Goal: Transaction & Acquisition: Purchase product/service

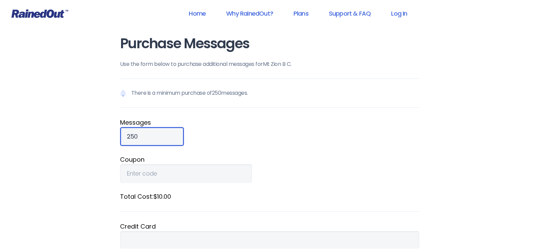
click at [139, 136] on input "250" at bounding box center [152, 136] width 64 height 19
type input "2"
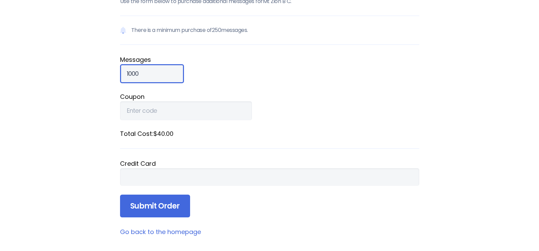
scroll to position [68, 0]
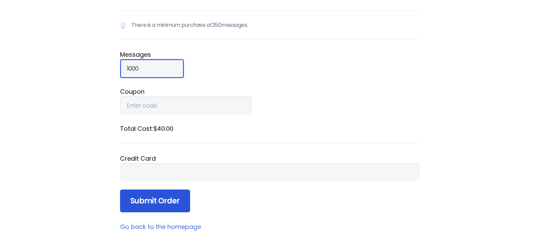
type input "1000"
click at [151, 199] on input "Submit Order" at bounding box center [155, 201] width 70 height 23
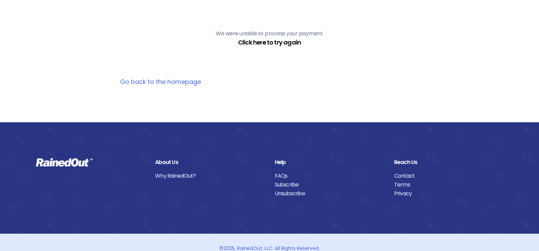
click at [265, 41] on link "Click here to try again" at bounding box center [269, 42] width 63 height 8
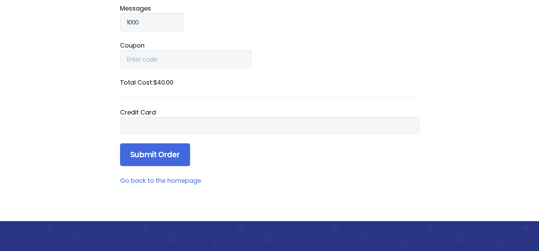
scroll to position [102, 0]
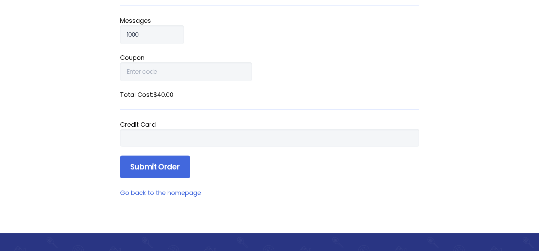
click at [142, 133] on div at bounding box center [269, 138] width 299 height 18
click at [150, 166] on input "Submit Order" at bounding box center [155, 167] width 70 height 23
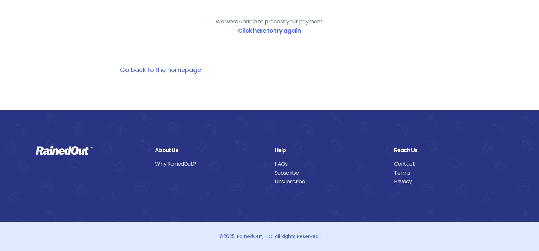
scroll to position [80, 0]
click at [263, 30] on link "Click here to try again" at bounding box center [269, 30] width 63 height 8
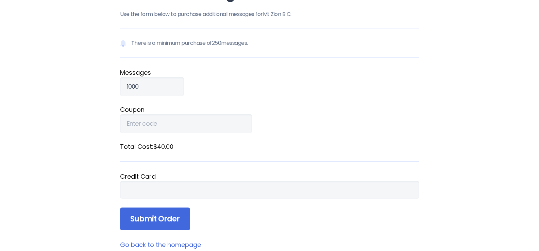
scroll to position [68, 0]
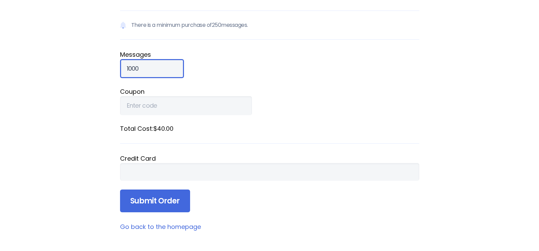
click at [141, 68] on input "1000" at bounding box center [152, 68] width 64 height 19
type input "1"
type input "250"
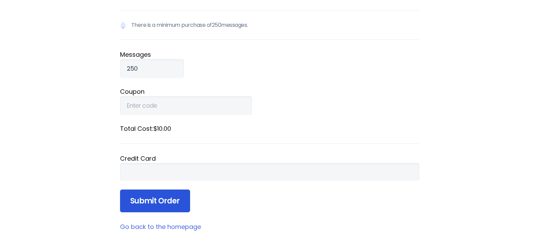
click at [148, 202] on input "Submit Order" at bounding box center [155, 201] width 70 height 23
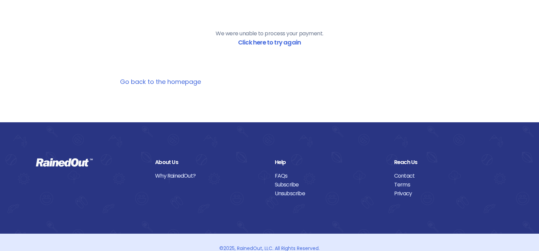
click at [170, 80] on link "Go back to the homepage" at bounding box center [160, 81] width 81 height 8
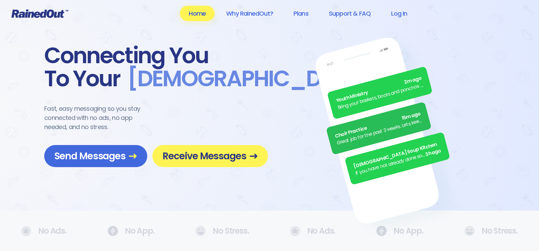
click at [204, 17] on link "Home" at bounding box center [197, 13] width 35 height 15
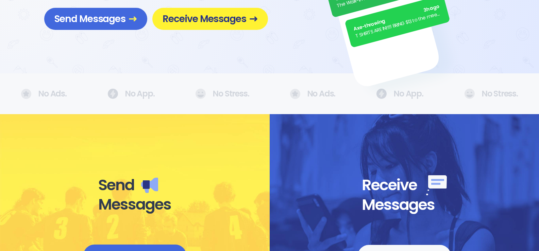
scroll to position [136, 0]
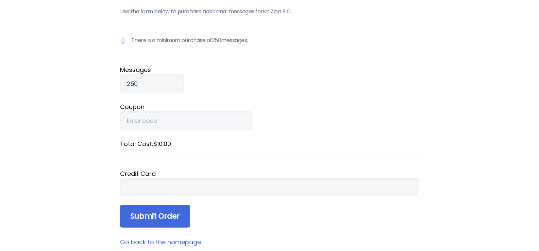
scroll to position [68, 0]
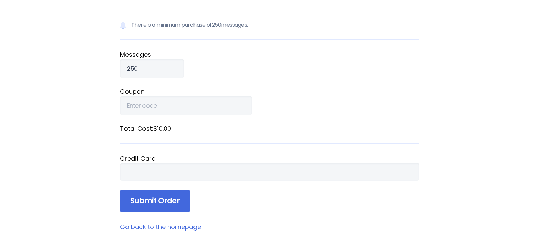
click at [139, 158] on div "Credit Card" at bounding box center [269, 158] width 299 height 9
click at [120, 158] on div "Credit Card" at bounding box center [269, 158] width 299 height 9
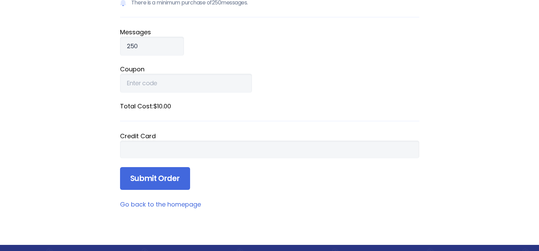
scroll to position [136, 0]
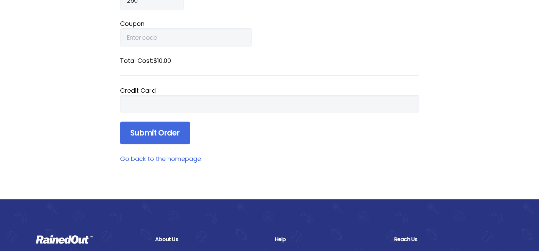
click at [151, 132] on input "Submit Order" at bounding box center [155, 133] width 70 height 23
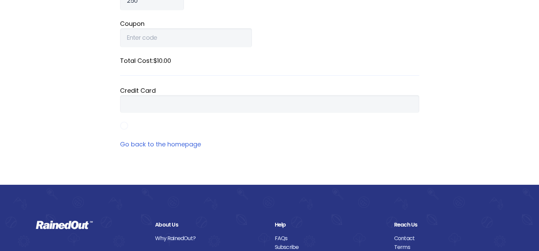
scroll to position [88, 0]
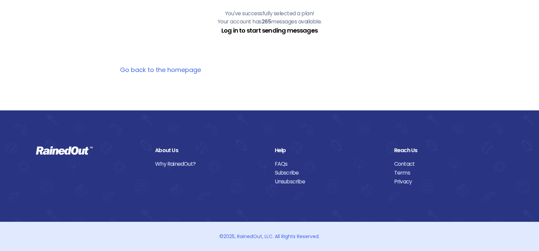
click at [267, 31] on link "Log in to start sending messages" at bounding box center [269, 30] width 96 height 8
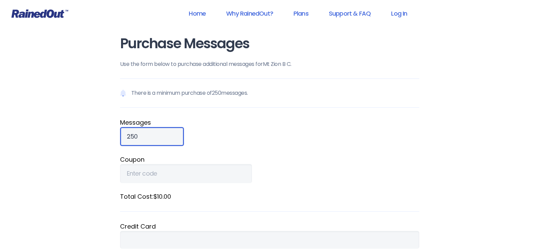
click at [139, 136] on input "250" at bounding box center [152, 136] width 64 height 19
type input "2"
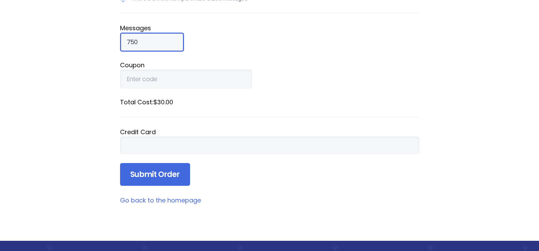
scroll to position [136, 0]
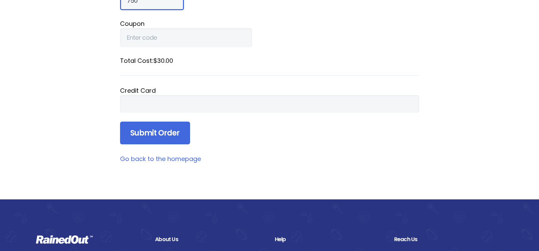
type input "750"
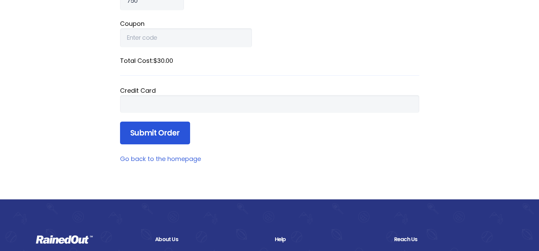
click at [149, 133] on input "Submit Order" at bounding box center [155, 133] width 70 height 23
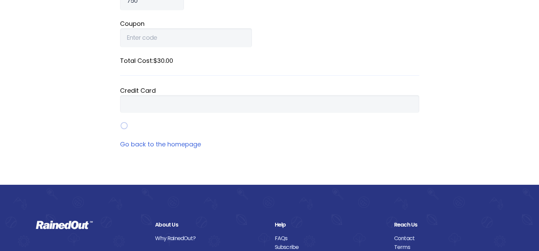
scroll to position [88, 0]
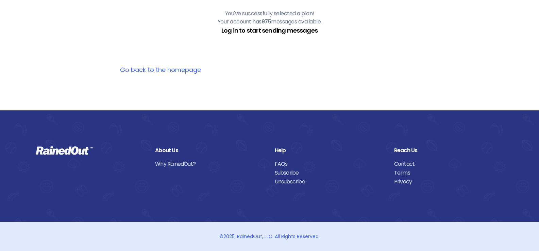
click at [271, 31] on link "Log in to start sending messages" at bounding box center [269, 30] width 96 height 8
